Goal: Register for event/course

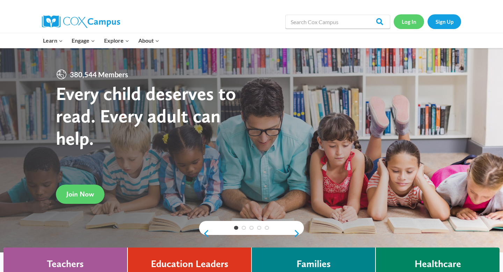
click at [409, 26] on link "Log In" at bounding box center [409, 21] width 30 height 14
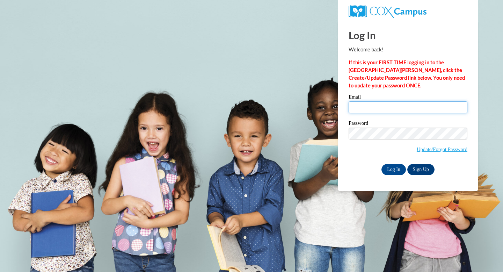
click at [379, 108] on input "Email" at bounding box center [408, 107] width 119 height 12
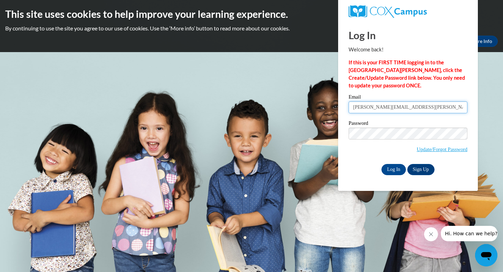
type input "[PERSON_NAME][EMAIL_ADDRESS][PERSON_NAME][PERSON_NAME][DOMAIN_NAME]"
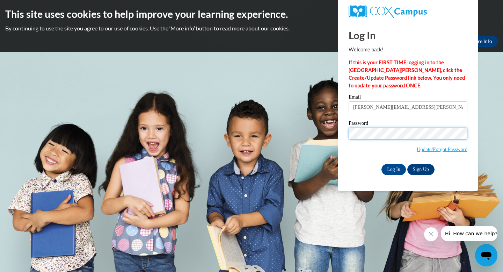
click at [382, 164] on input "Log In" at bounding box center [394, 169] width 24 height 11
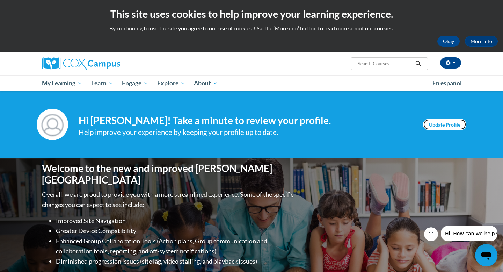
click at [441, 124] on link "Update Profile" at bounding box center [444, 124] width 43 height 11
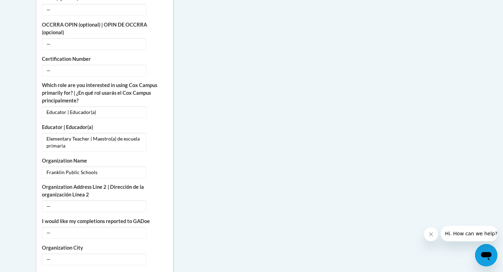
scroll to position [404, 0]
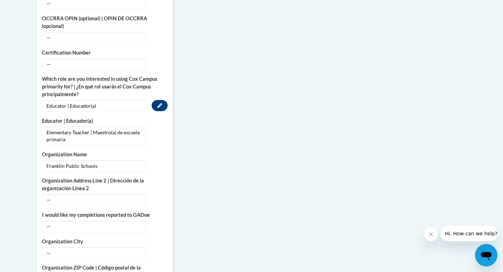
click at [133, 102] on span "Educator | Educador(a)" at bounding box center [94, 106] width 105 height 12
click at [159, 130] on icon "Custom profile fields" at bounding box center [159, 132] width 5 height 5
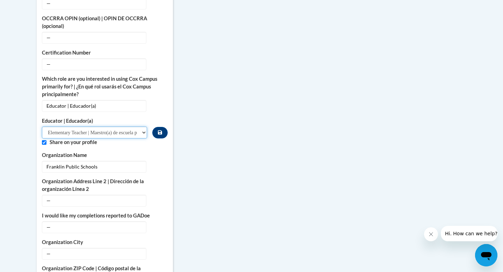
click at [142, 127] on select "Please Select Early Learning/Daycare Teacher/Family Home Care Provider | Maestr…" at bounding box center [94, 133] width 105 height 12
select select "67563ca1-16dc-4830-a7b3-94a34bed3689"
click at [42, 127] on select "Please Select Early Learning/Daycare Teacher/Family Home Care Provider | Maestr…" at bounding box center [94, 133] width 105 height 12
click at [113, 100] on span "Educator | Educador(a)" at bounding box center [94, 106] width 105 height 12
click at [156, 100] on button "Edit" at bounding box center [160, 105] width 16 height 11
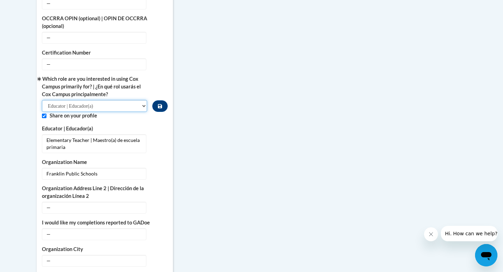
click at [143, 100] on select "Please Select College/University | Colegio/Universidad Community/Nonprofit Part…" at bounding box center [94, 106] width 105 height 12
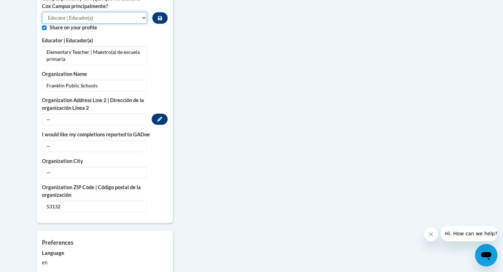
scroll to position [493, 0]
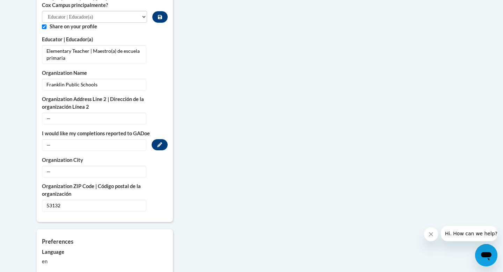
click at [140, 141] on span "—" at bounding box center [94, 145] width 105 height 12
click at [155, 139] on button "Edit" at bounding box center [160, 144] width 16 height 11
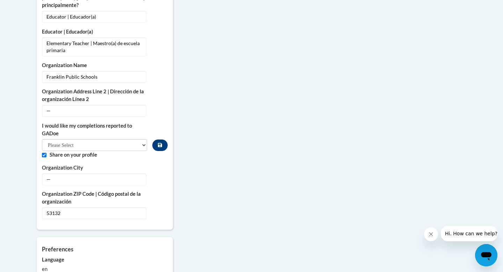
scroll to position [530, 0]
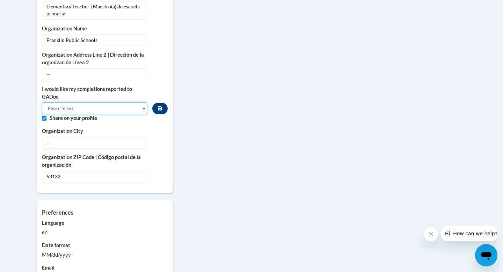
click at [139, 103] on select "Please Select Yes No" at bounding box center [94, 108] width 105 height 12
click at [136, 104] on select "Please Select Yes No" at bounding box center [94, 108] width 105 height 12
click at [42, 102] on select "Please Select Yes No" at bounding box center [94, 108] width 105 height 12
click at [130, 138] on span "—" at bounding box center [94, 143] width 105 height 12
click at [158, 140] on icon "Custom profile fields" at bounding box center [159, 142] width 5 height 5
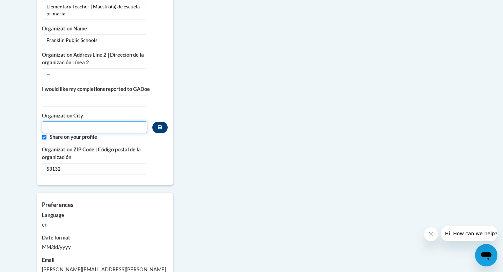
click at [93, 122] on input "Metadata input" at bounding box center [94, 127] width 105 height 12
type input "Franklin"
click at [99, 193] on div "Preferences Account preferences related to language, date formats and messages.…" at bounding box center [105, 253] width 136 height 121
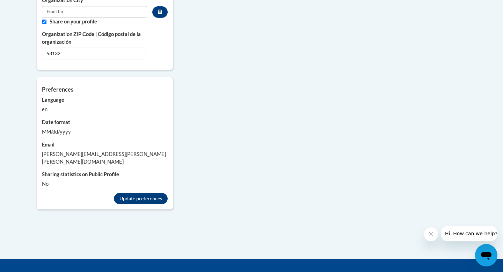
scroll to position [646, 0]
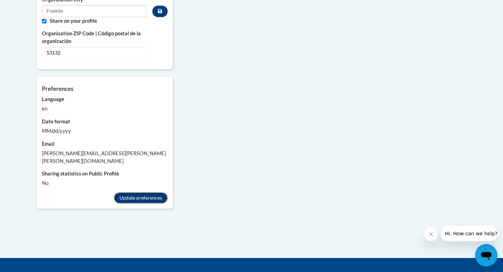
click at [129, 192] on button "Update preferences" at bounding box center [141, 197] width 54 height 11
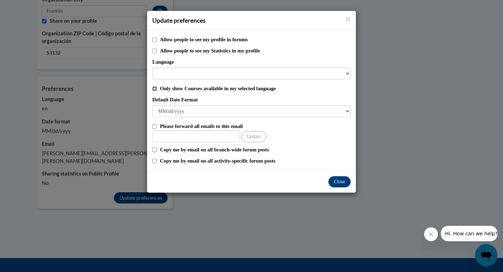
click at [155, 90] on input "Only show Courses available in my selected language" at bounding box center [154, 88] width 5 height 5
checkbox input "true"
click at [166, 132] on input "Other Email" at bounding box center [195, 136] width 87 height 12
click at [167, 124] on label "Please forward all emails to this email" at bounding box center [255, 126] width 191 height 8
click at [157, 124] on input "Please forward all emails to this email" at bounding box center [154, 126] width 5 height 5
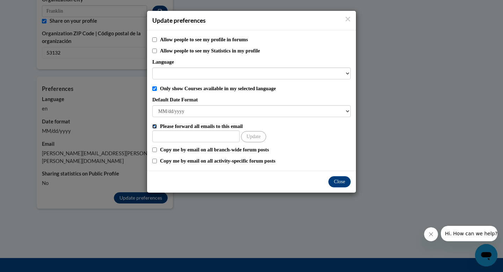
click at [153, 127] on input "Please forward all emails to this email" at bounding box center [154, 126] width 5 height 5
checkbox input "false"
click at [338, 183] on button "Close" at bounding box center [340, 181] width 22 height 11
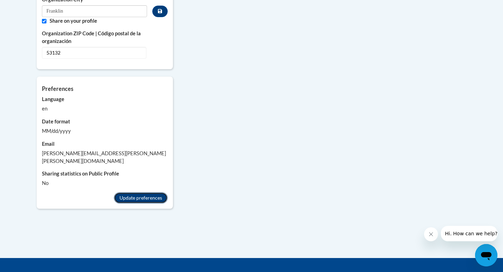
click at [159, 192] on button "Update preferences" at bounding box center [141, 197] width 54 height 11
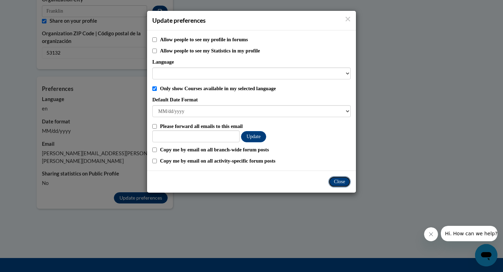
click at [340, 184] on button "Close" at bounding box center [340, 181] width 22 height 11
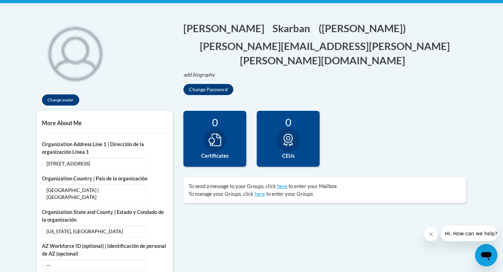
scroll to position [65, 0]
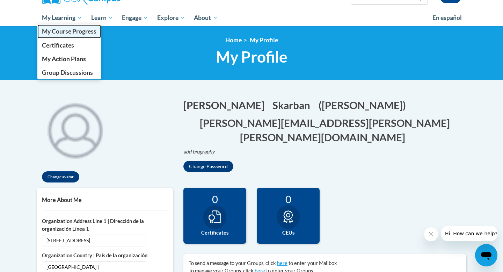
click at [63, 28] on span "My Course Progress" at bounding box center [69, 31] width 55 height 7
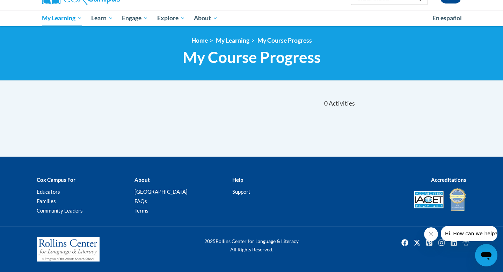
scroll to position [65, 0]
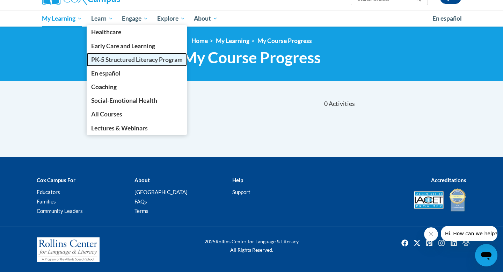
click at [108, 57] on span "PK-5 Structured Literacy Program" at bounding box center [137, 59] width 92 height 7
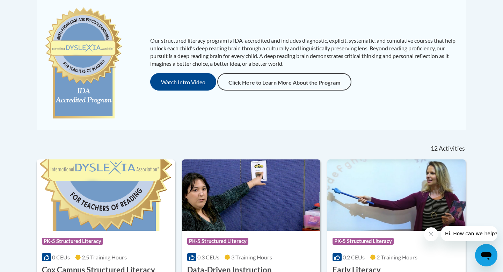
scroll to position [160, 0]
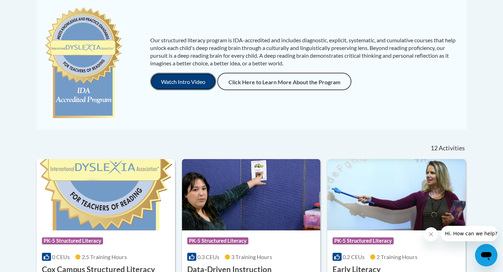
click at [199, 86] on button "Watch Intro Video" at bounding box center [183, 81] width 66 height 17
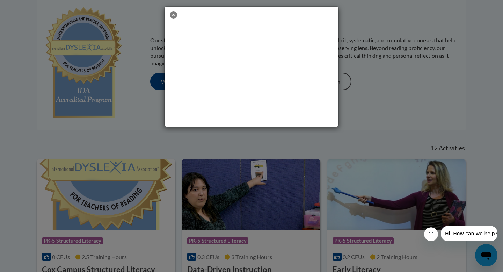
click at [172, 13] on icon "button" at bounding box center [173, 14] width 7 height 7
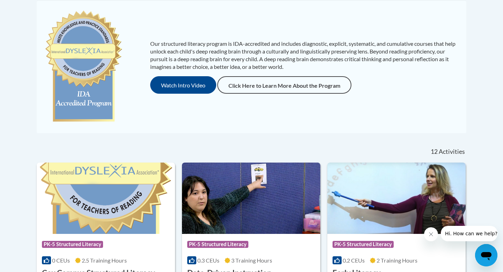
scroll to position [171, 0]
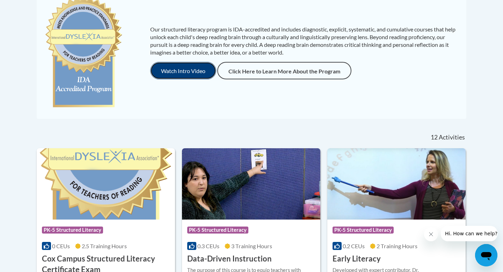
click at [192, 70] on button "Watch Intro Video" at bounding box center [183, 70] width 66 height 17
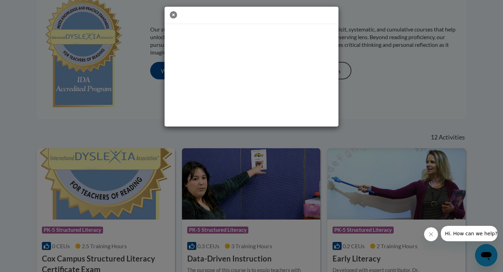
click at [173, 14] on icon "button" at bounding box center [173, 14] width 7 height 7
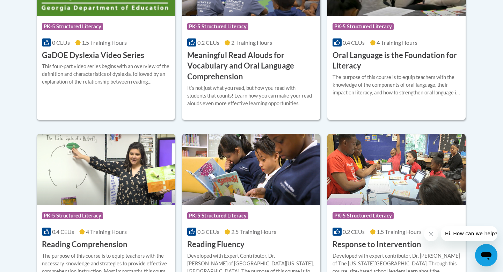
scroll to position [544, 0]
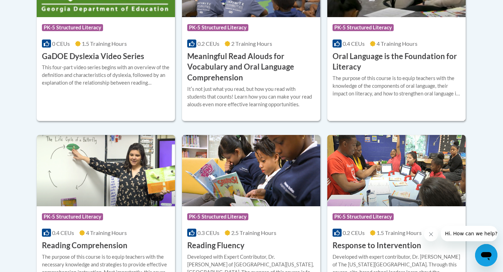
click at [375, 58] on h3 "Oral Language is the Foundation for Literacy" at bounding box center [397, 62] width 128 height 22
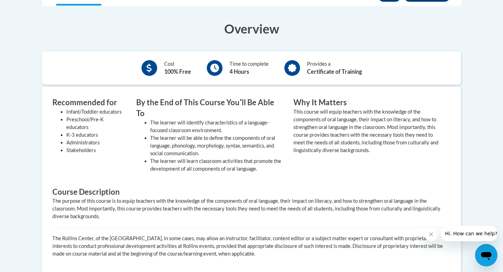
scroll to position [186, 0]
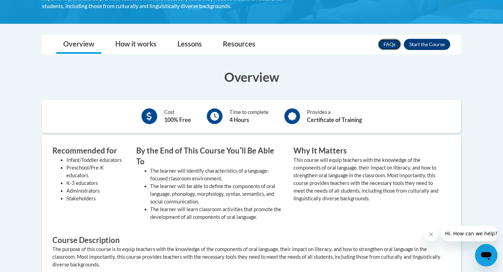
click at [391, 48] on link "FAQs" at bounding box center [389, 44] width 23 height 11
click at [423, 46] on button "Enroll" at bounding box center [427, 44] width 47 height 11
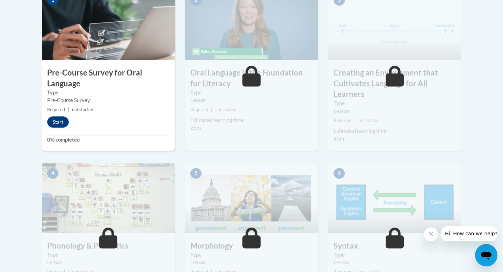
scroll to position [249, 0]
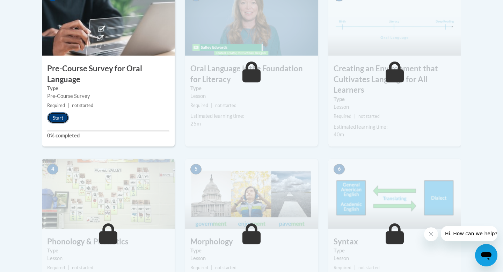
click at [62, 118] on button "Start" at bounding box center [58, 117] width 22 height 11
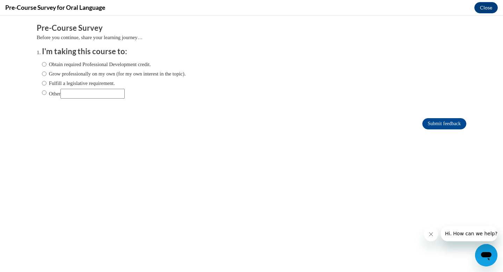
scroll to position [0, 0]
click at [45, 63] on input "Obtain required Professional Development credit." at bounding box center [44, 64] width 5 height 8
radio input "true"
click at [45, 82] on input "Fulfill a legislative requirement." at bounding box center [44, 83] width 5 height 8
radio input "true"
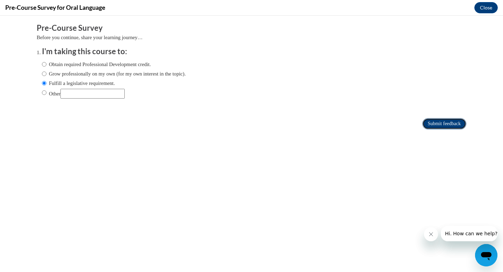
click at [435, 126] on input "Submit feedback" at bounding box center [445, 123] width 44 height 11
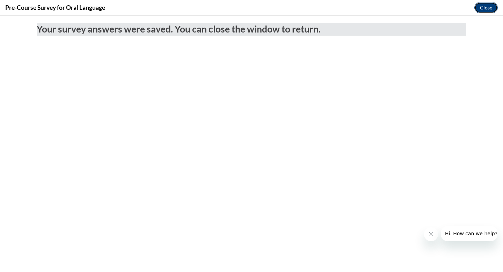
click at [482, 7] on button "Close" at bounding box center [486, 7] width 23 height 11
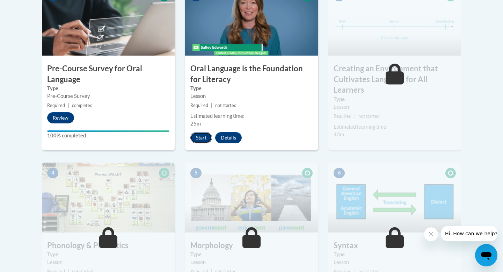
click at [200, 134] on button "Start" at bounding box center [202, 137] width 22 height 11
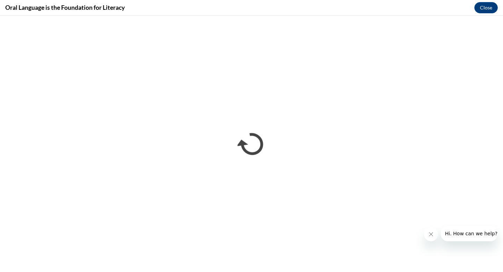
click at [433, 236] on icon "Close message from company" at bounding box center [432, 234] width 6 height 6
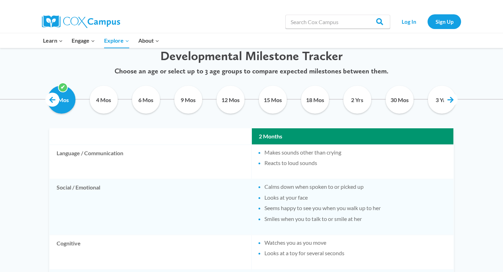
scroll to position [351, 0]
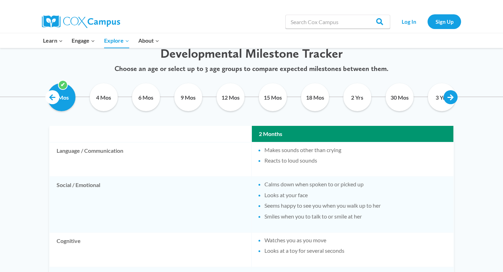
click at [448, 102] on link at bounding box center [451, 97] width 14 height 14
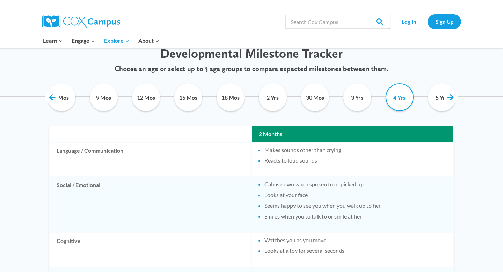
click at [402, 101] on input "4 Yrs" at bounding box center [400, 97] width 32 height 28
checkbox input "true"
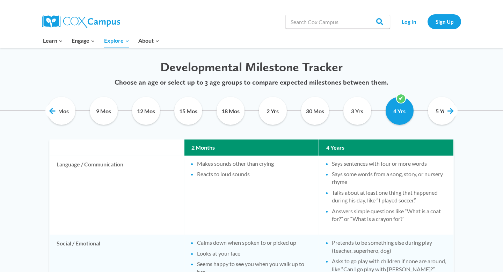
scroll to position [340, 0]
